Goal: Transaction & Acquisition: Purchase product/service

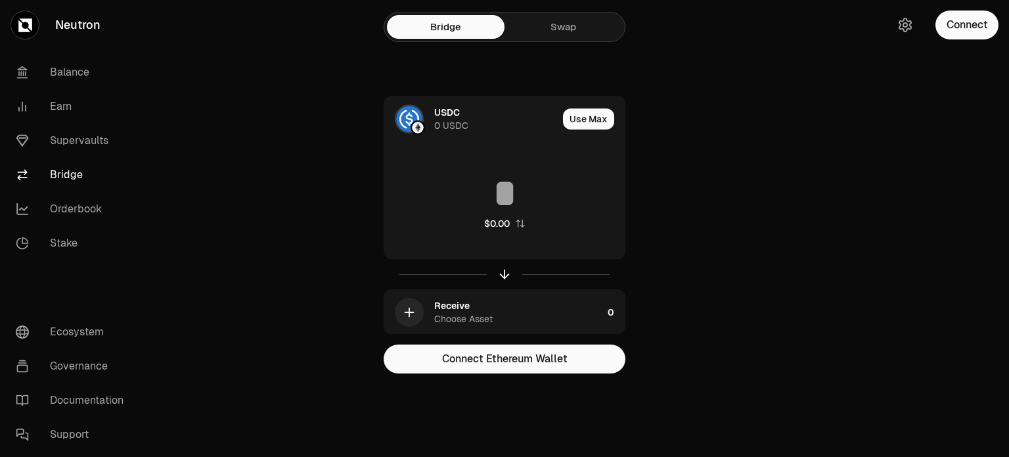
click at [569, 19] on link "Swap" at bounding box center [564, 27] width 118 height 24
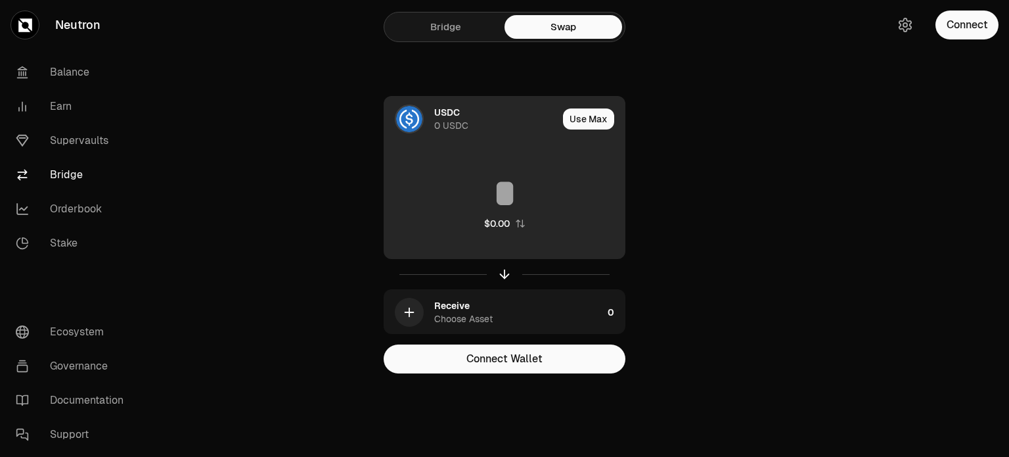
click at [447, 107] on div "USDC" at bounding box center [447, 112] width 26 height 13
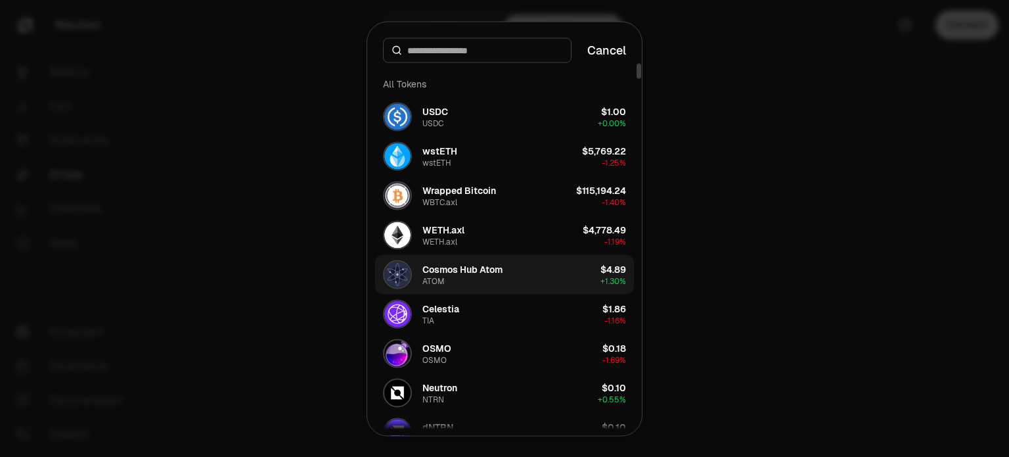
click at [576, 279] on button "Cosmos Hub Atom ATOM $4.89 + 1.30%" at bounding box center [504, 273] width 259 height 39
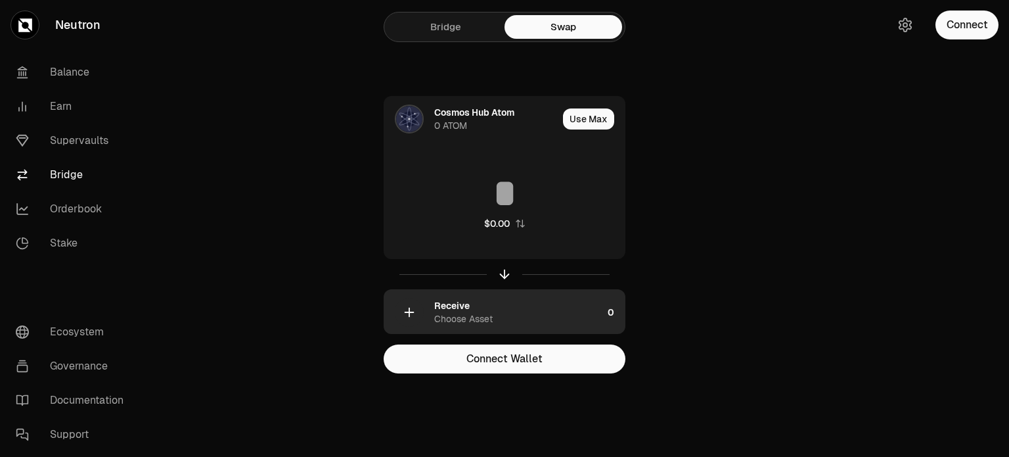
click at [512, 315] on div "Receive Choose Asset" at bounding box center [518, 312] width 168 height 26
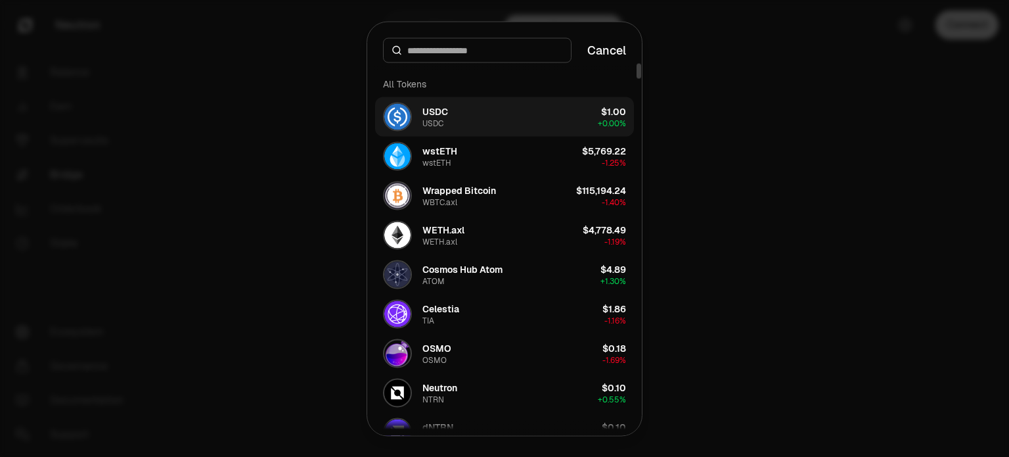
click at [570, 111] on button "USDC USDC $1.00 + 0.00%" at bounding box center [504, 116] width 259 height 39
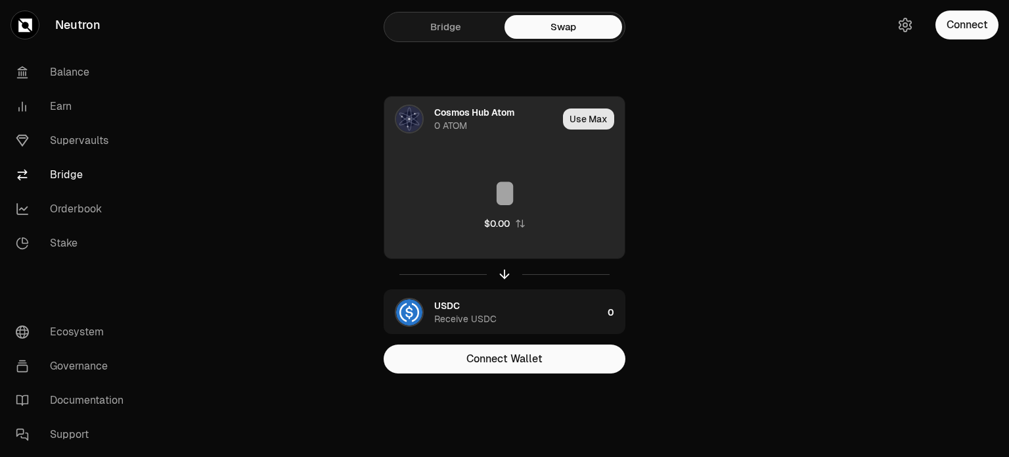
click at [598, 117] on button "Use Max" at bounding box center [588, 118] width 51 height 21
type input "*"
click at [446, 120] on div "0 ATOM" at bounding box center [450, 125] width 33 height 13
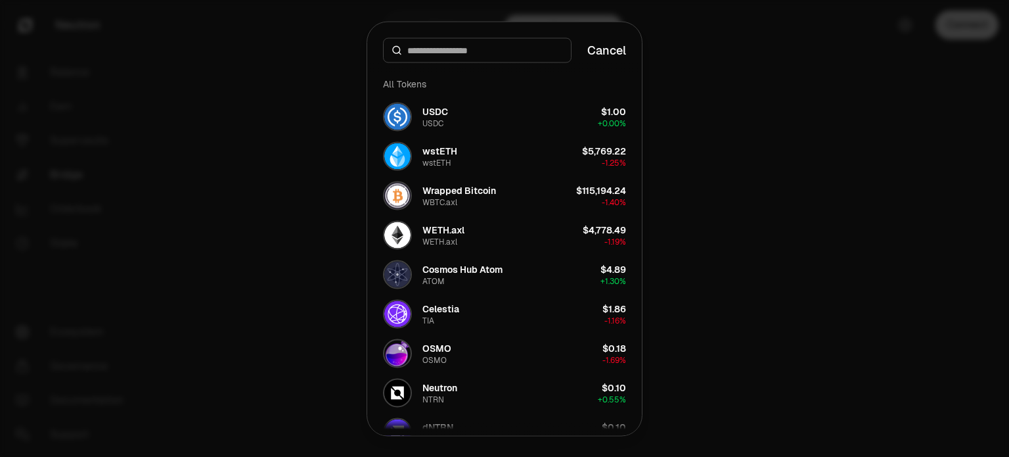
click at [293, 185] on div at bounding box center [504, 228] width 1009 height 457
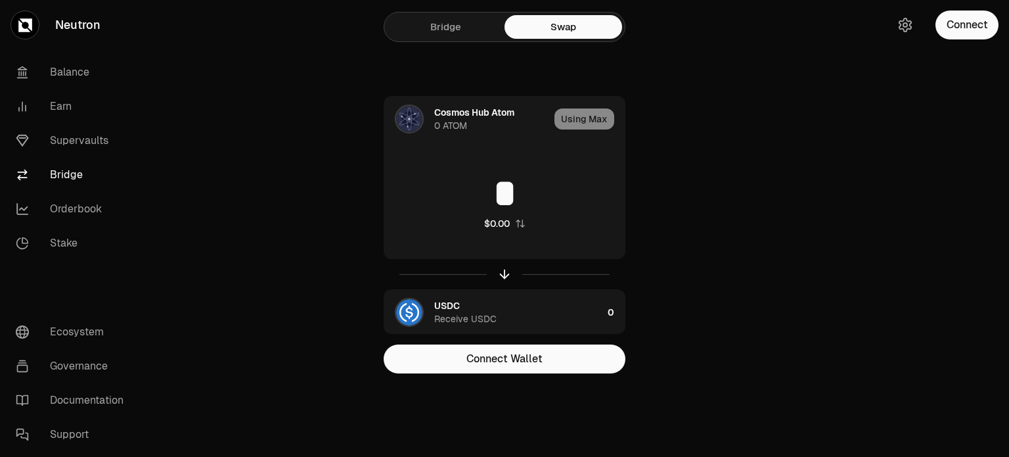
click at [451, 23] on link "Bridge" at bounding box center [446, 27] width 118 height 24
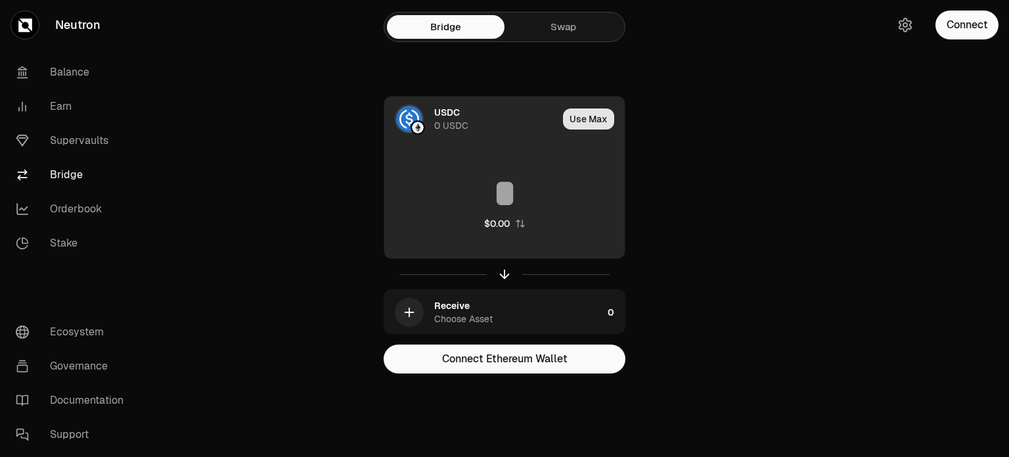
click at [580, 125] on button "Use Max" at bounding box center [588, 118] width 51 height 21
type input "*"
click at [428, 116] on div "USDC 0 USDC" at bounding box center [466, 119] width 165 height 45
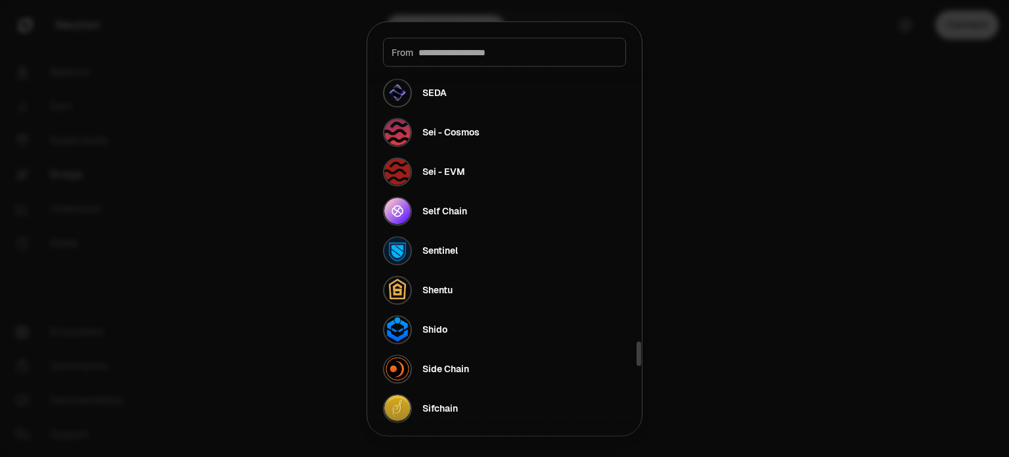
scroll to position [4073, 0]
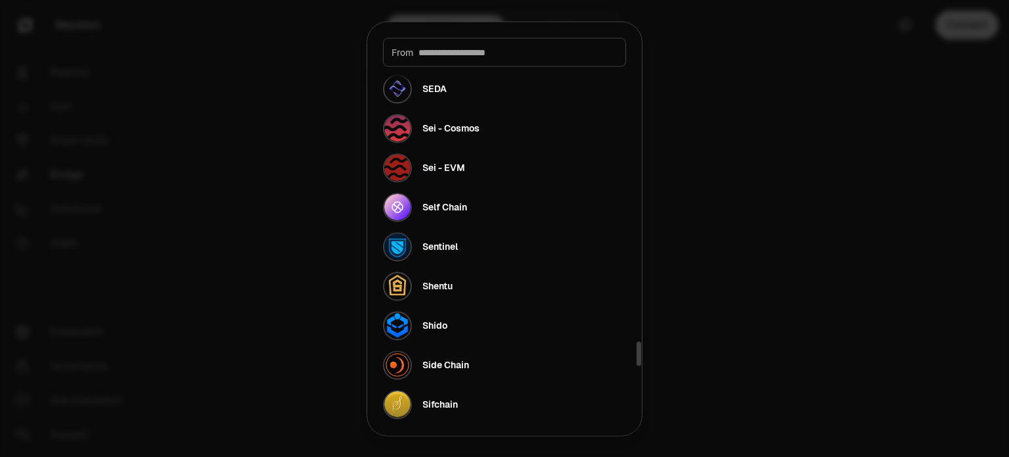
click at [275, 196] on div at bounding box center [504, 228] width 1009 height 457
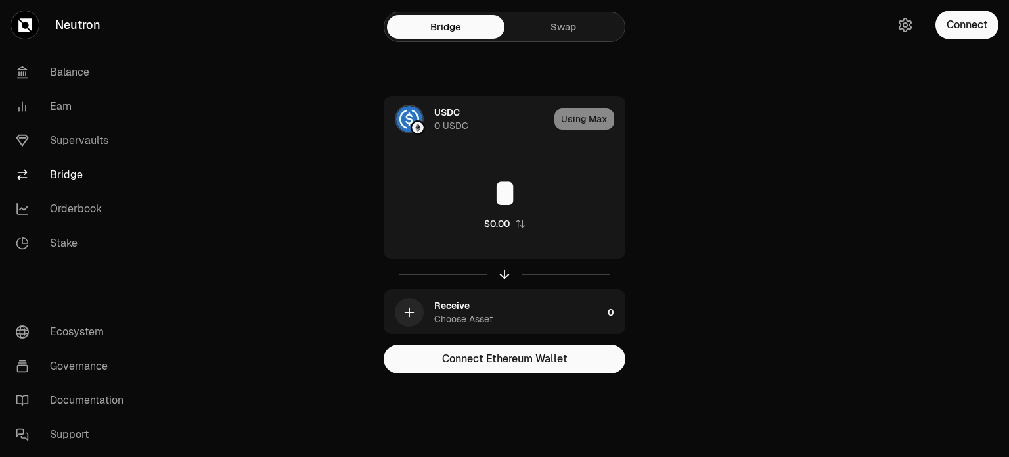
click at [565, 28] on link "Swap" at bounding box center [564, 27] width 118 height 24
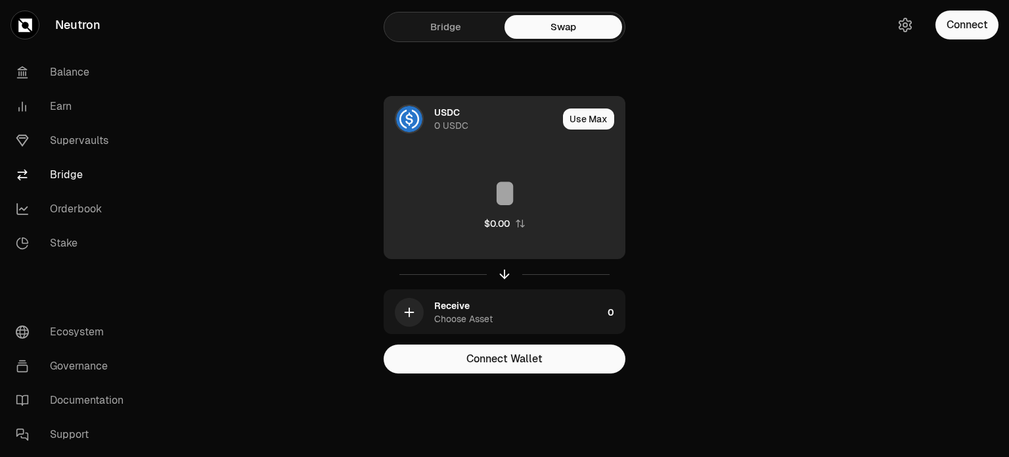
click at [447, 120] on div "0 USDC" at bounding box center [451, 125] width 34 height 13
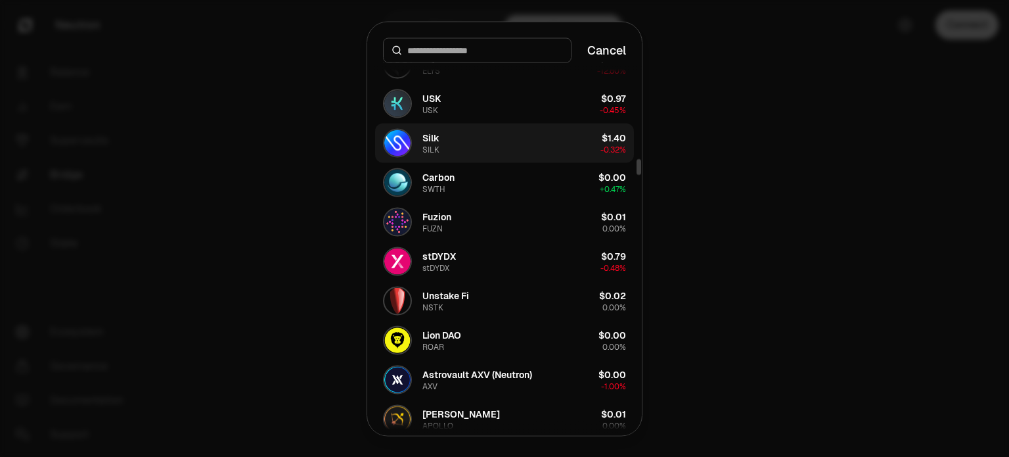
scroll to position [1971, 0]
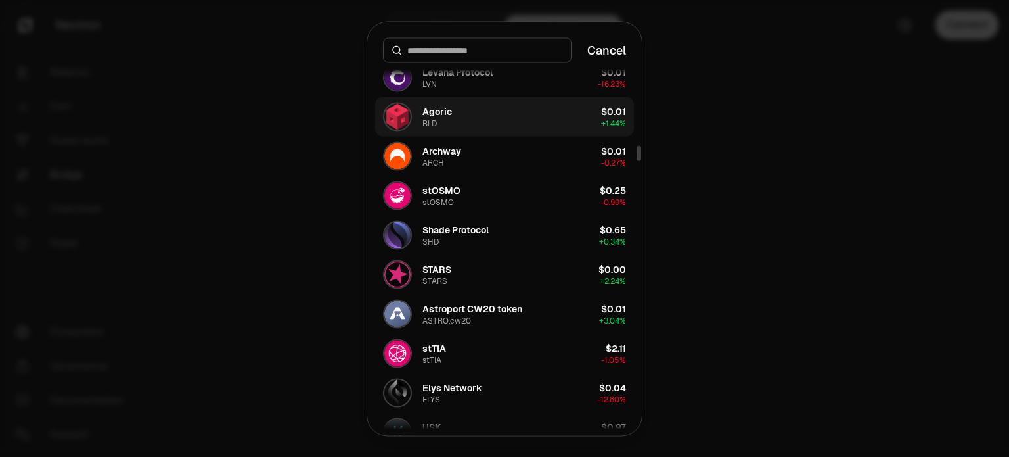
click at [502, 122] on button "Agoric BLD $0.01 + 1.44%" at bounding box center [504, 116] width 259 height 39
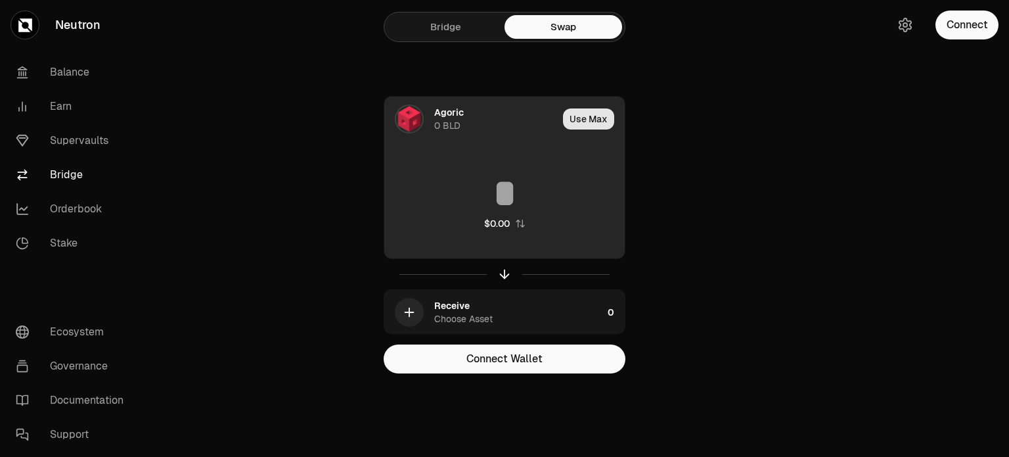
click at [574, 125] on button "Use Max" at bounding box center [588, 118] width 51 height 21
type input "*"
click at [449, 116] on div "Agoric" at bounding box center [449, 112] width 30 height 13
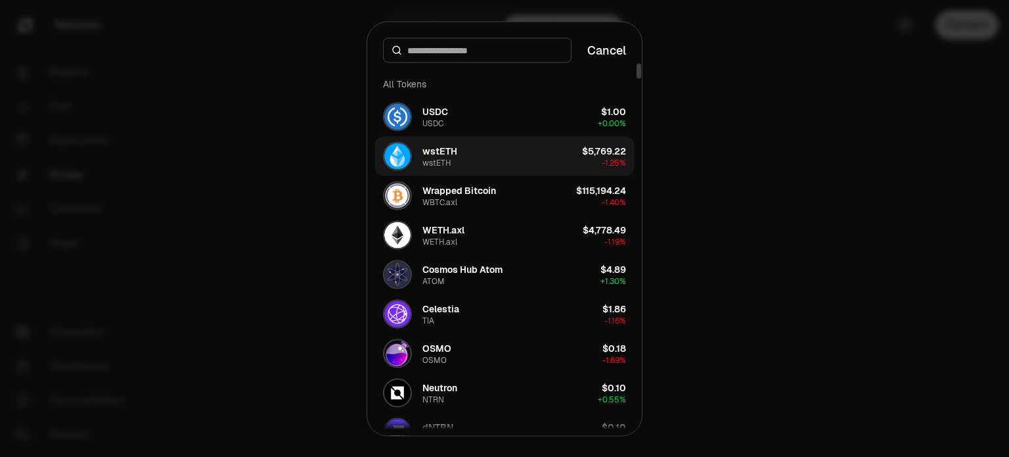
click at [533, 140] on button "wstETH wstETH $5,769.22 -1.25%" at bounding box center [504, 155] width 259 height 39
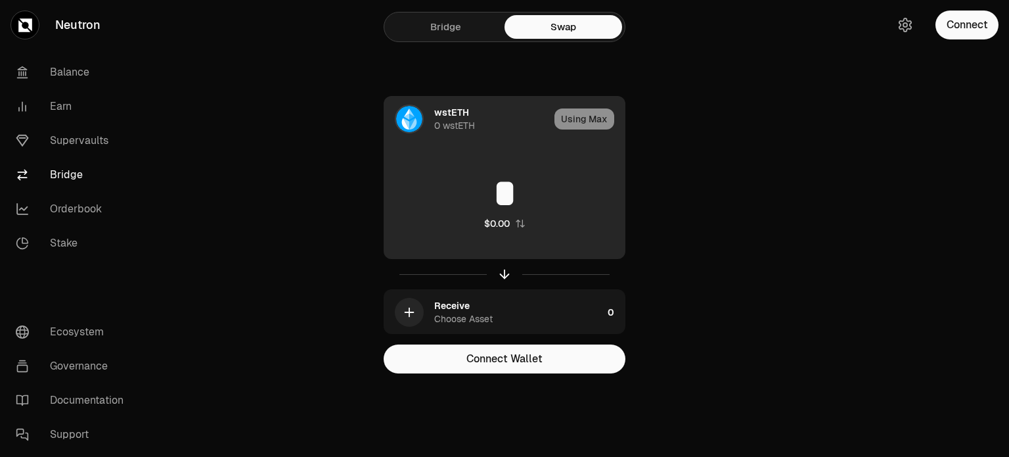
click at [428, 106] on div "wstETH 0 wstETH" at bounding box center [466, 119] width 165 height 45
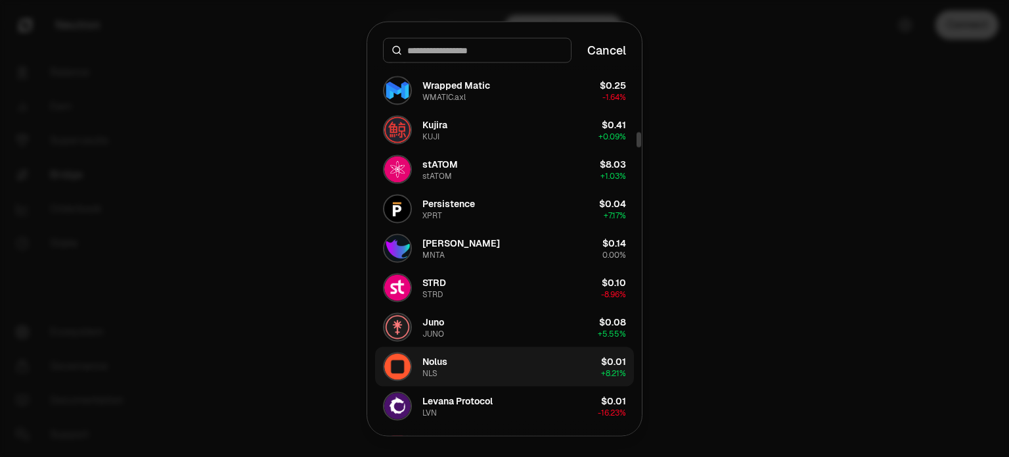
scroll to position [1708, 0]
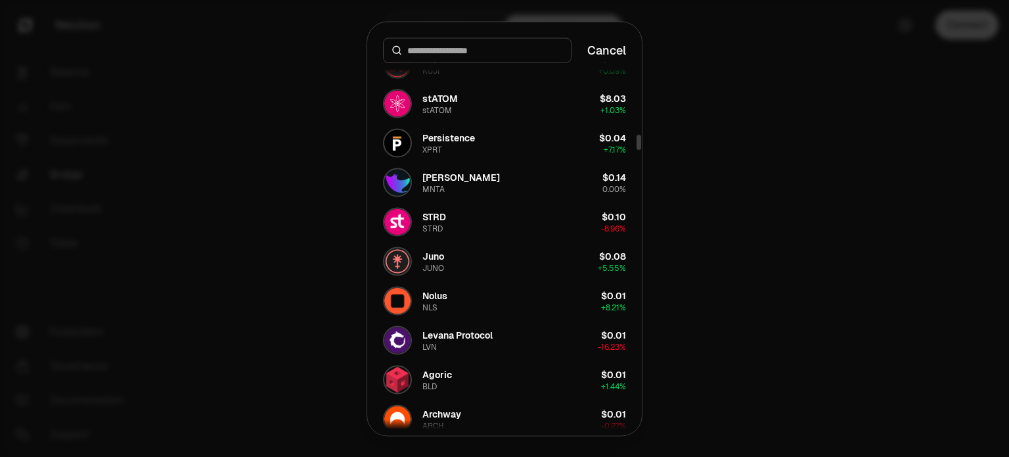
click at [451, 45] on input at bounding box center [485, 49] width 156 height 13
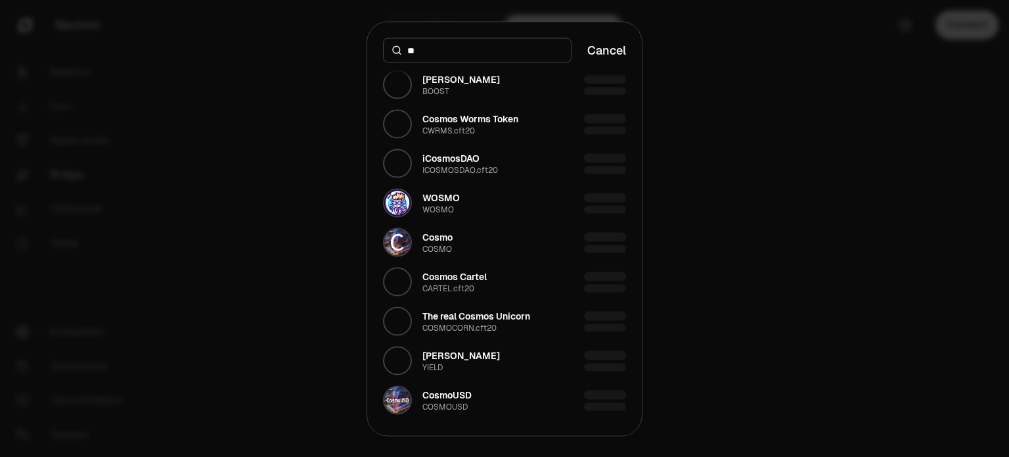
scroll to position [0, 0]
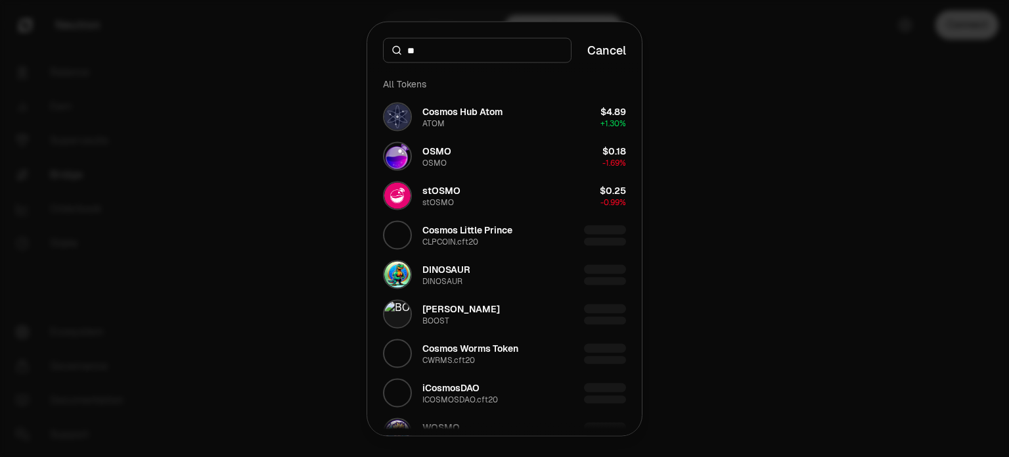
type input "*"
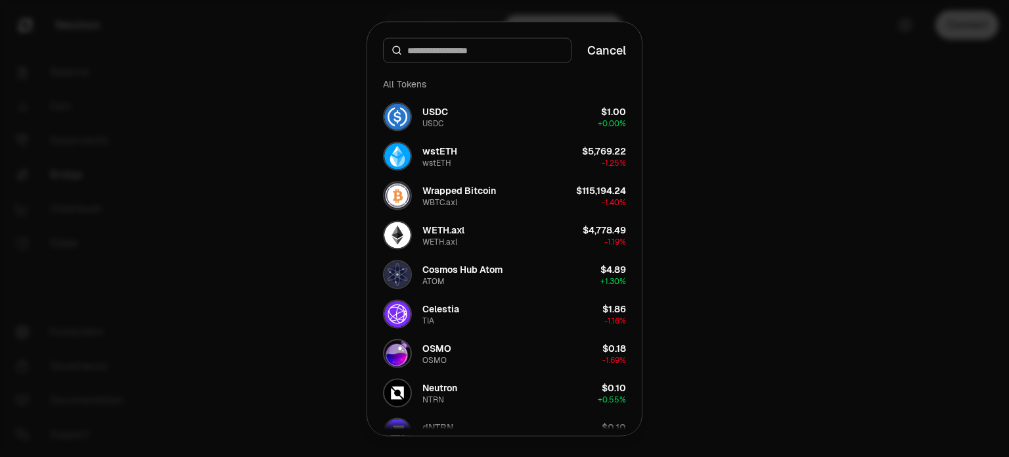
click at [696, 185] on div at bounding box center [504, 228] width 1009 height 457
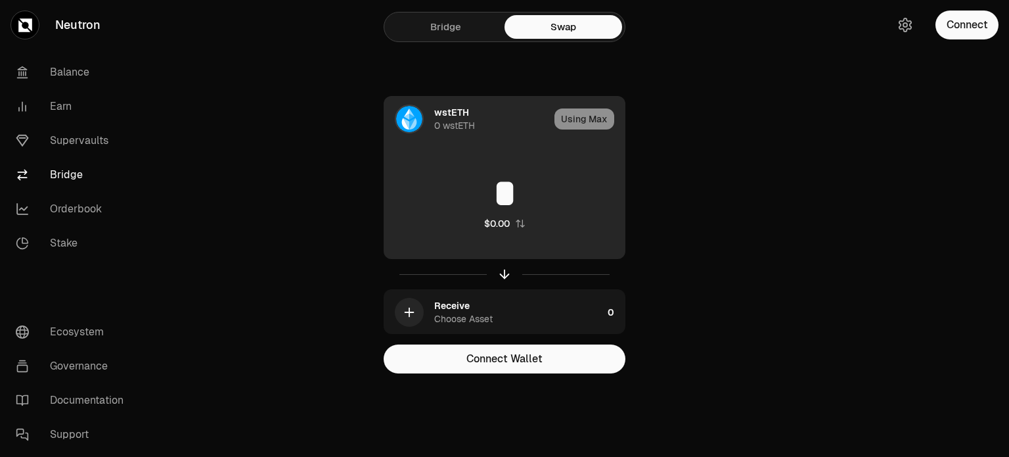
click at [460, 114] on div "wstETH" at bounding box center [451, 112] width 35 height 13
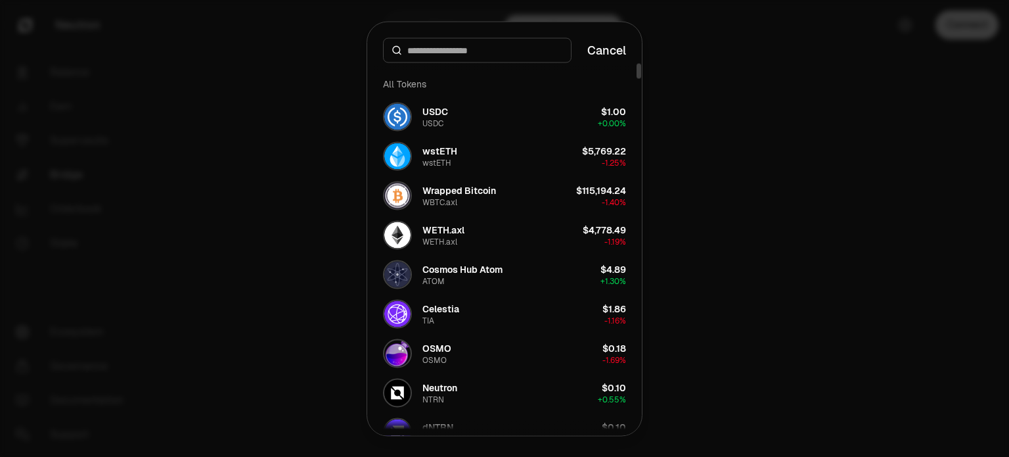
click at [302, 118] on div at bounding box center [504, 228] width 1009 height 457
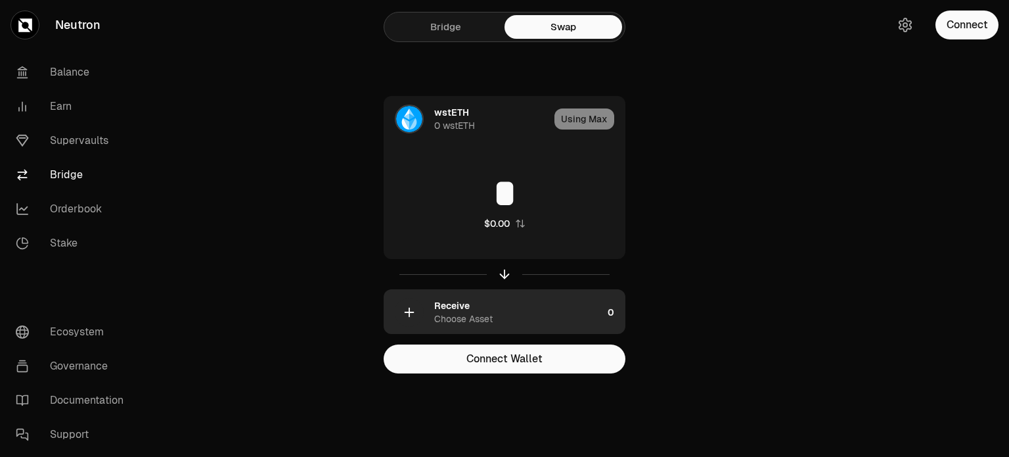
click at [418, 314] on div "button" at bounding box center [409, 312] width 29 height 29
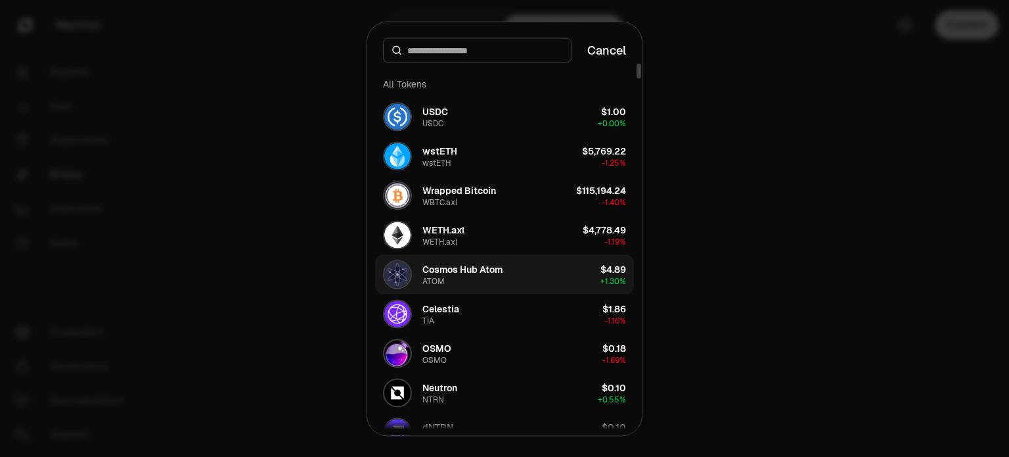
click at [471, 280] on div "Cosmos Hub Atom ATOM" at bounding box center [462, 274] width 80 height 24
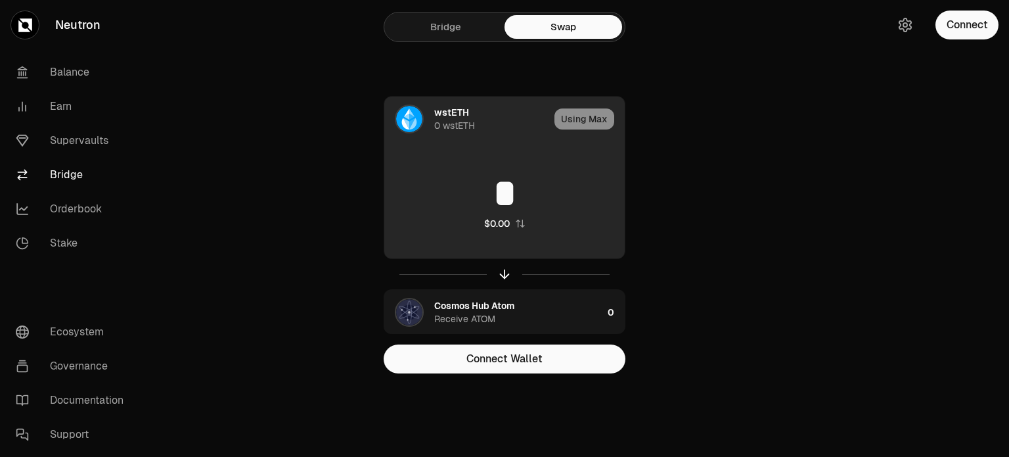
click at [506, 191] on input "*" at bounding box center [504, 192] width 240 height 39
type input "*"
click at [459, 106] on div "wstETH" at bounding box center [451, 112] width 35 height 13
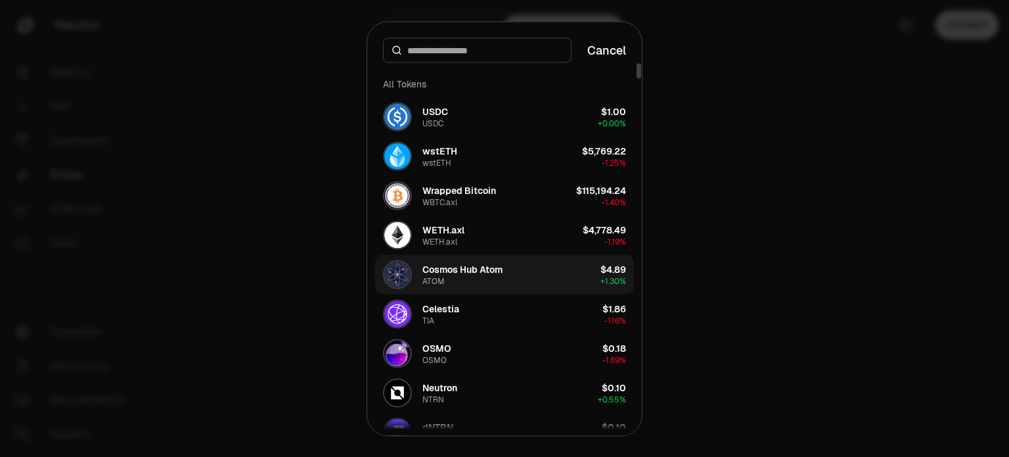
click at [466, 257] on button "Cosmos Hub Atom ATOM $4.89 + 1.30%" at bounding box center [504, 273] width 259 height 39
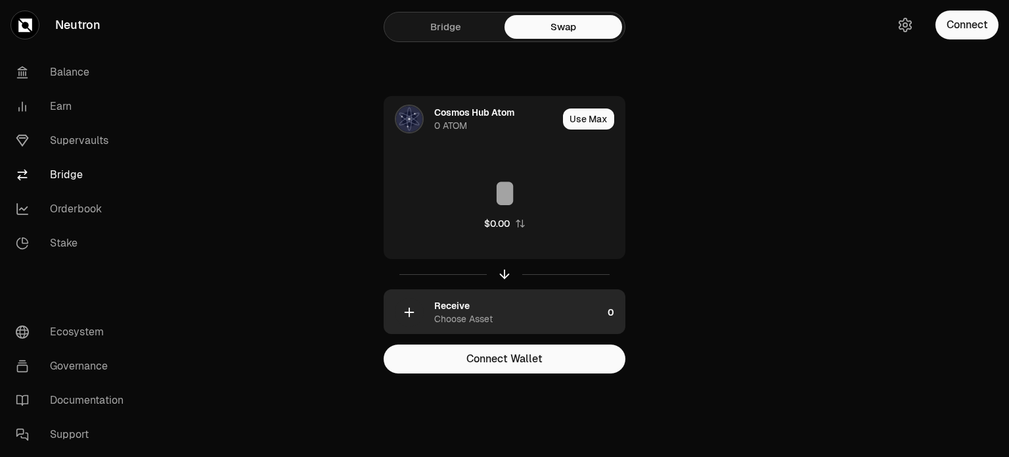
click at [405, 317] on icon "button" at bounding box center [409, 312] width 14 height 14
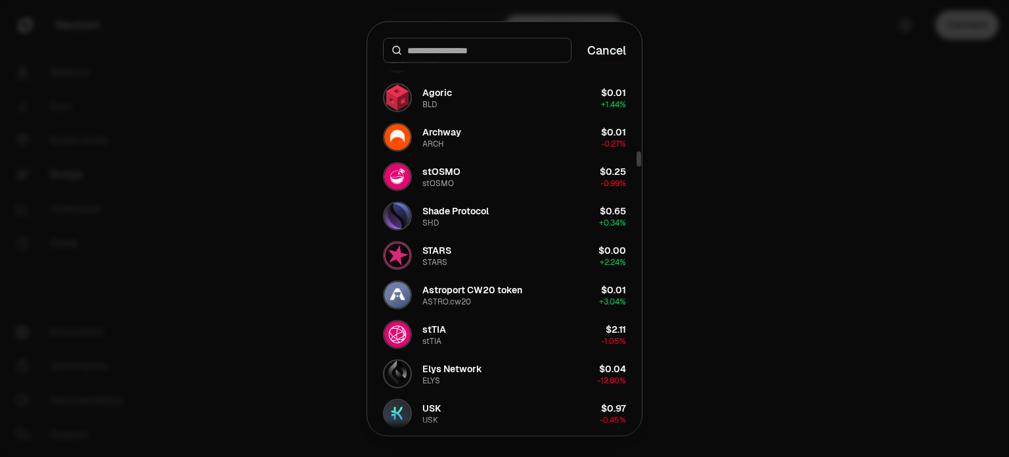
scroll to position [2102, 0]
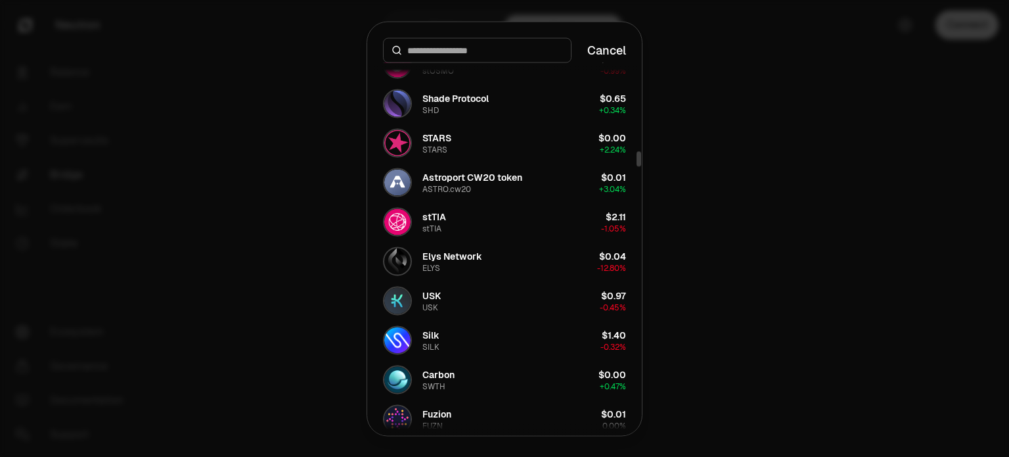
click at [441, 54] on input at bounding box center [485, 49] width 156 height 13
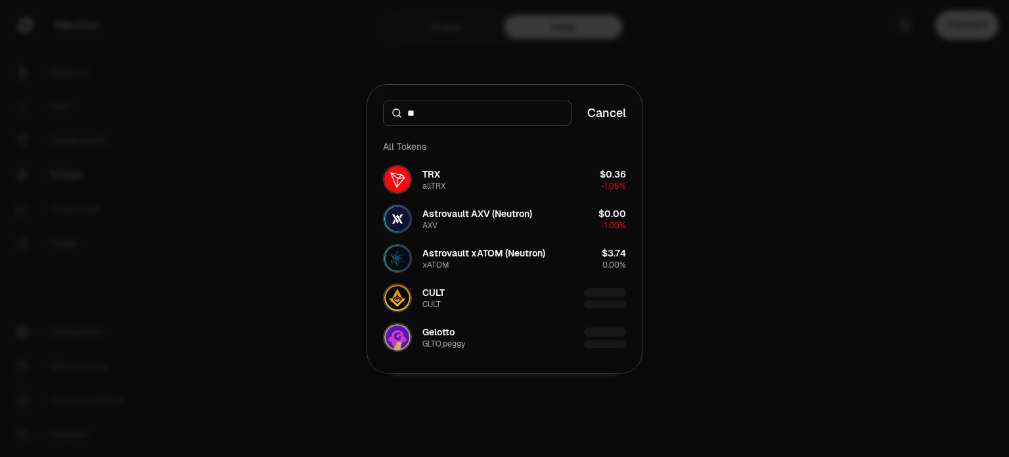
scroll to position [0, 0]
click at [443, 118] on input "**" at bounding box center [485, 112] width 156 height 13
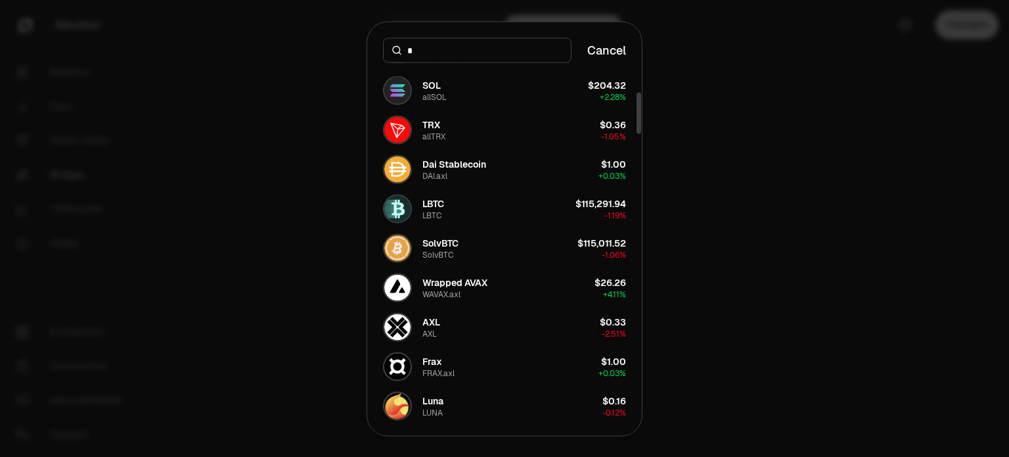
scroll to position [197, 0]
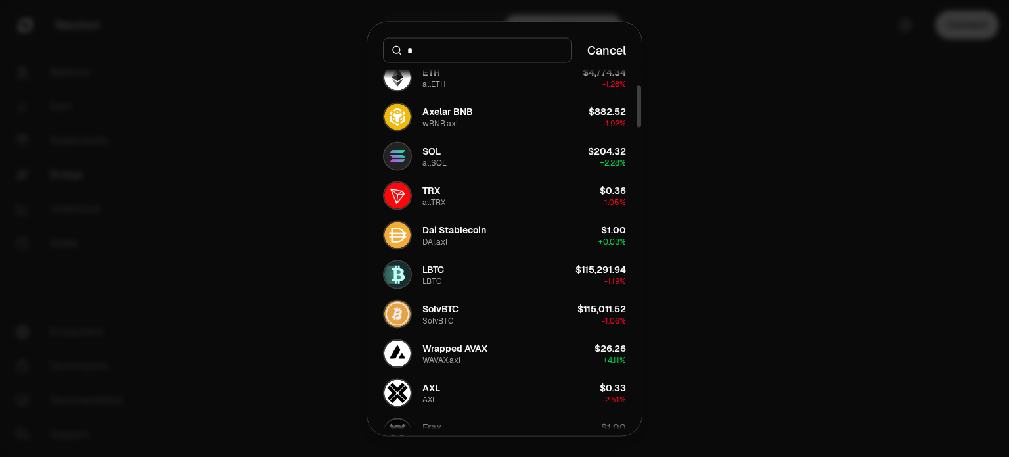
click at [426, 51] on input "*" at bounding box center [485, 49] width 156 height 13
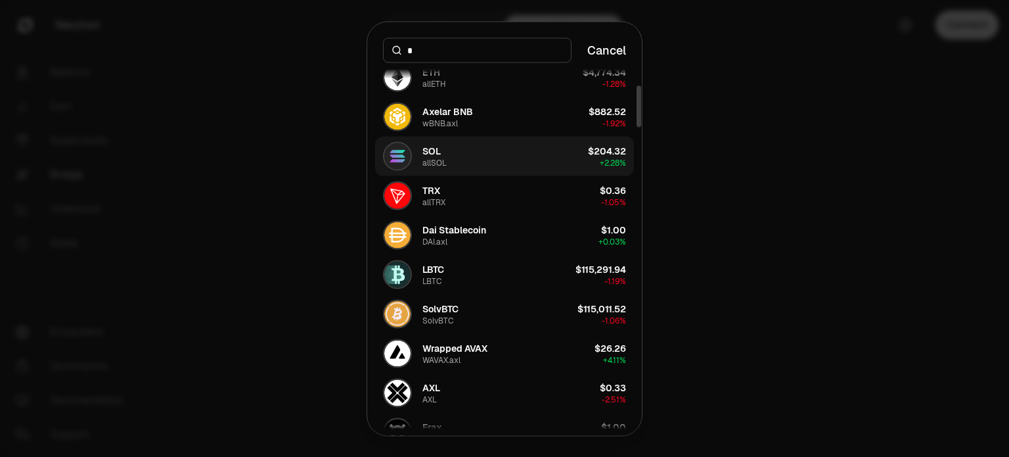
type input "*"
click at [452, 150] on button "SOL allSOL $204.32 + 2.28%" at bounding box center [504, 155] width 259 height 39
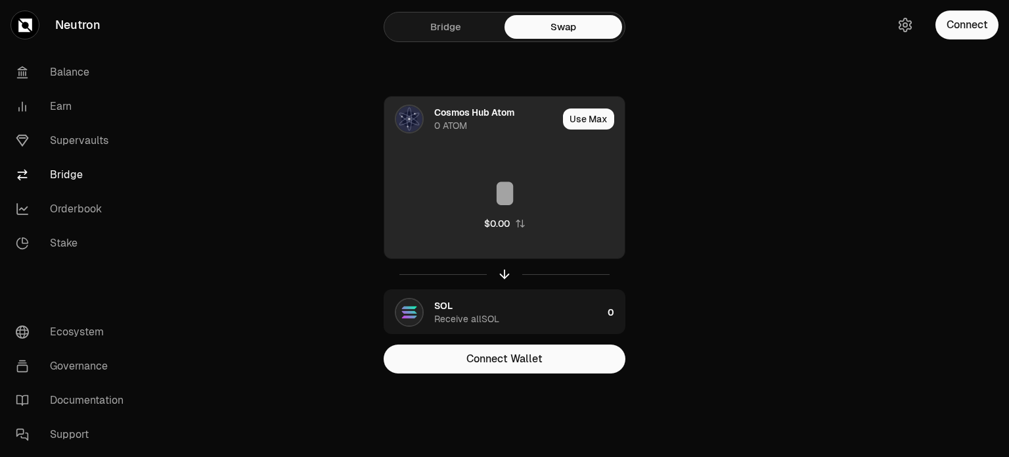
click at [512, 186] on input at bounding box center [504, 192] width 240 height 39
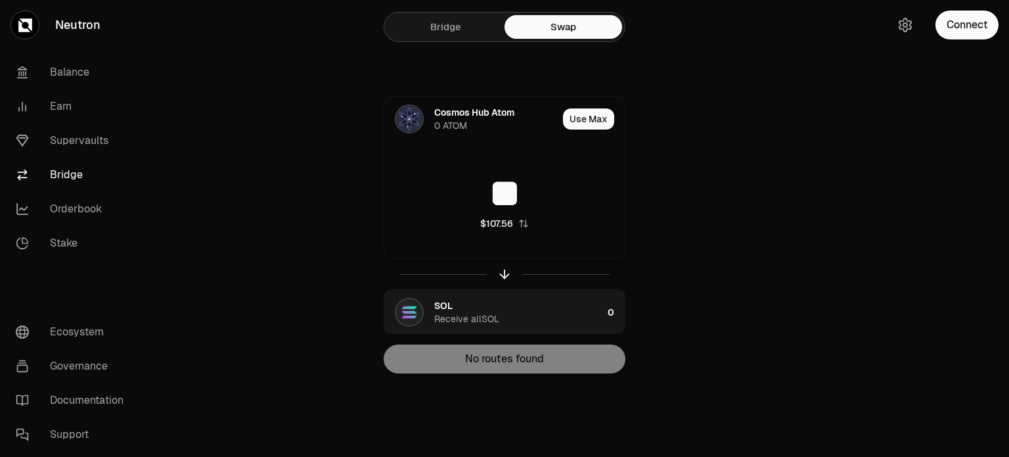
type input "**"
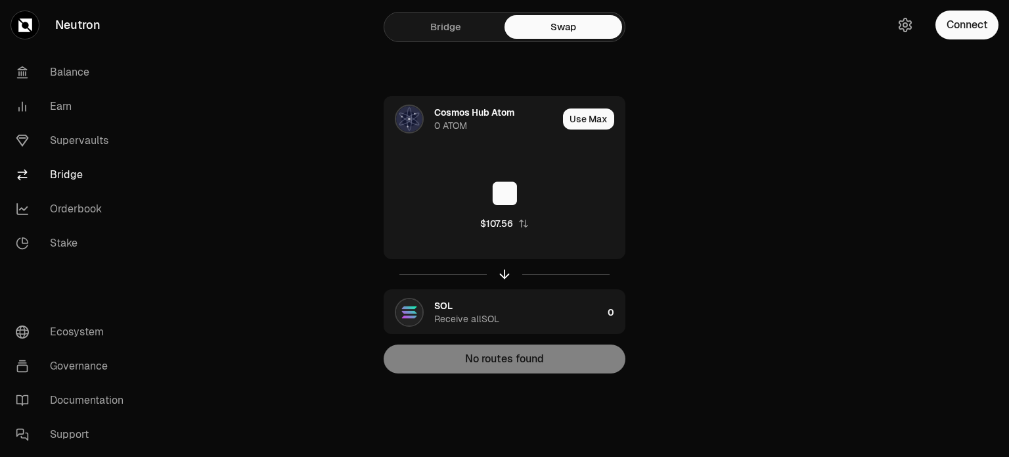
click at [463, 37] on link "Bridge" at bounding box center [446, 27] width 118 height 24
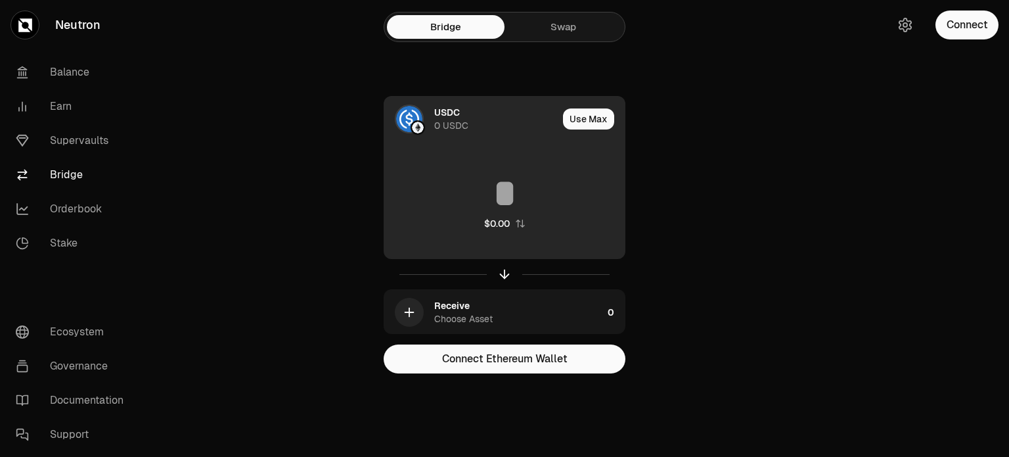
click at [419, 120] on div at bounding box center [418, 127] width 14 height 14
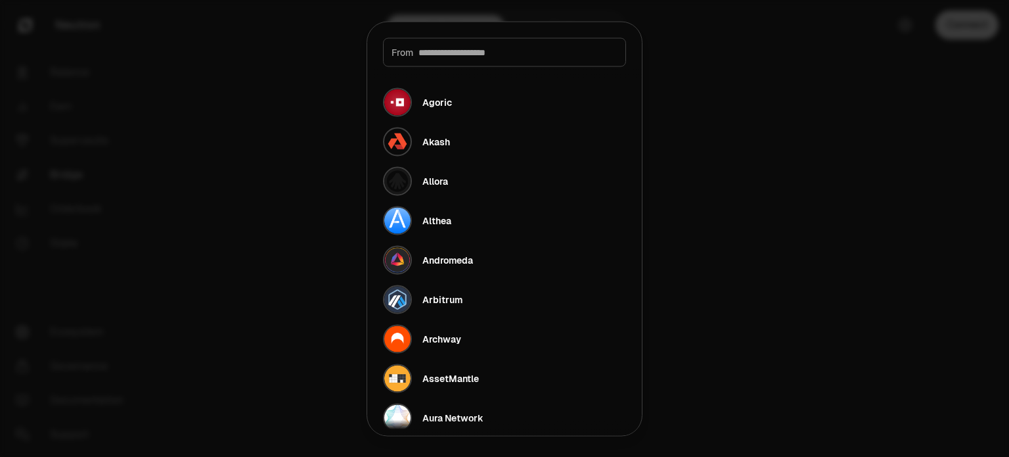
click at [407, 52] on span "From" at bounding box center [403, 51] width 22 height 13
click at [485, 53] on input at bounding box center [517, 51] width 199 height 13
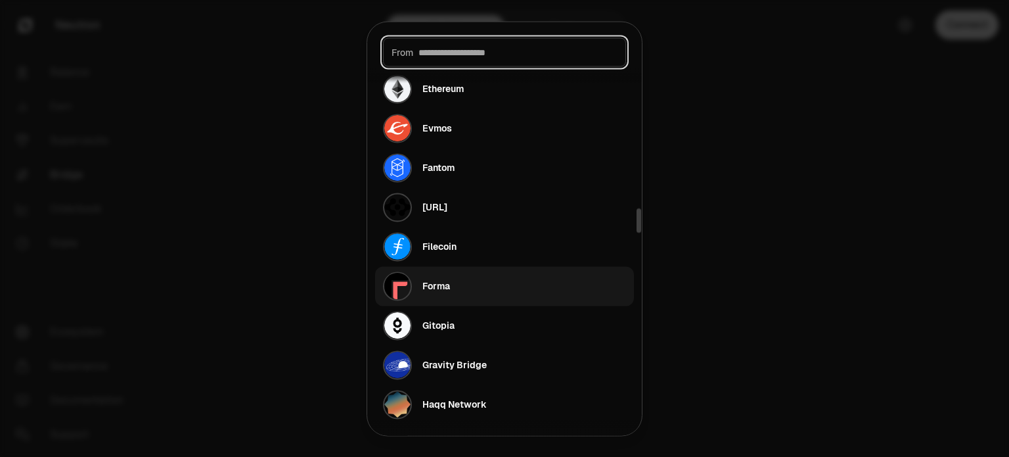
scroll to position [2102, 0]
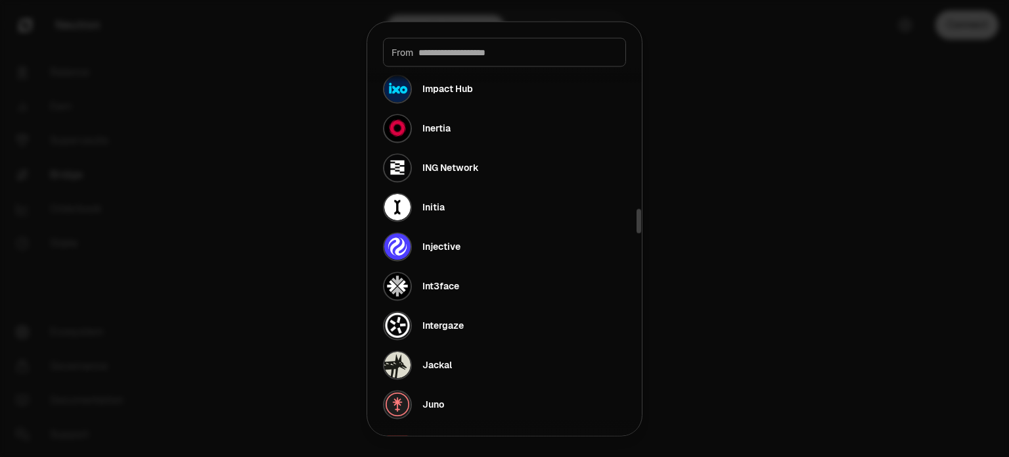
click at [298, 186] on div at bounding box center [504, 228] width 1009 height 457
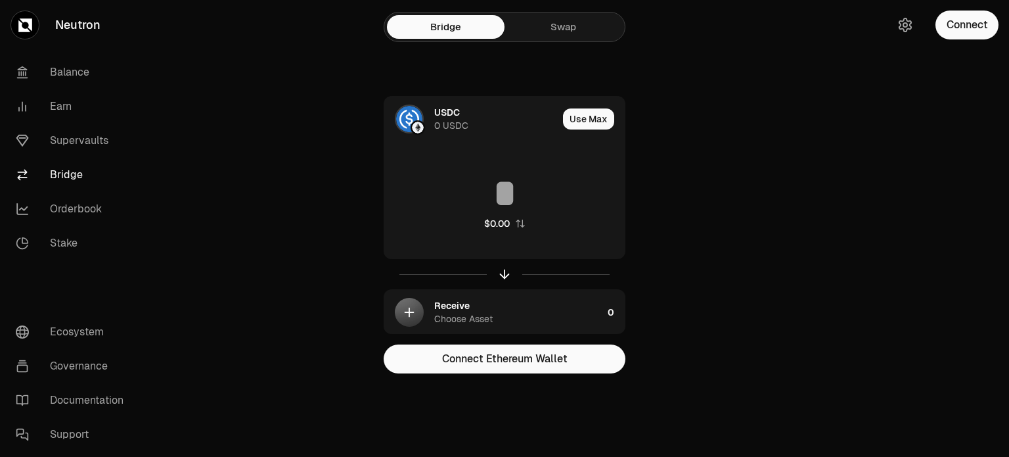
click at [465, 26] on link "Bridge" at bounding box center [446, 27] width 118 height 24
